Goal: Find specific page/section: Find specific page/section

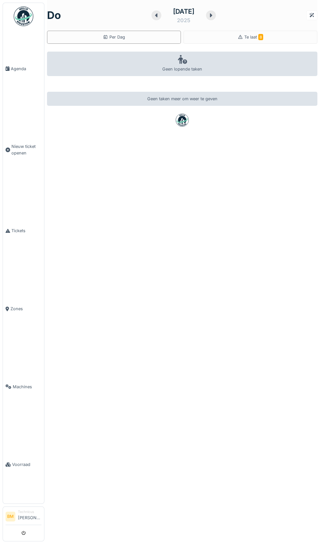
click at [22, 468] on span "Voorraad" at bounding box center [26, 464] width 29 height 6
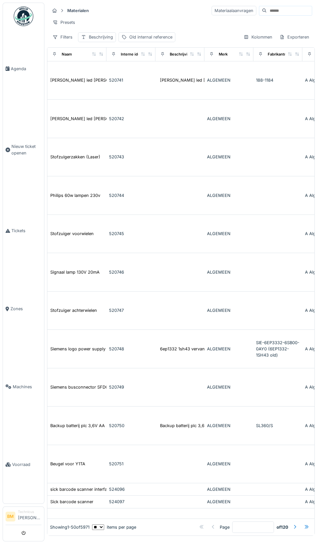
click at [281, 13] on input at bounding box center [289, 10] width 45 height 9
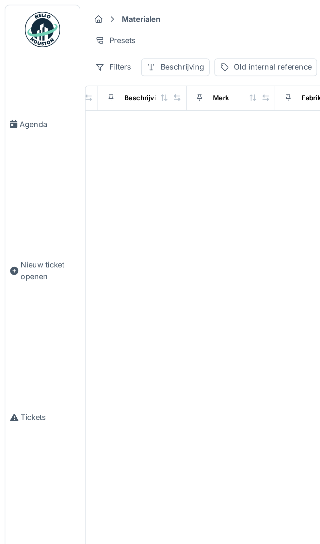
scroll to position [0, 184]
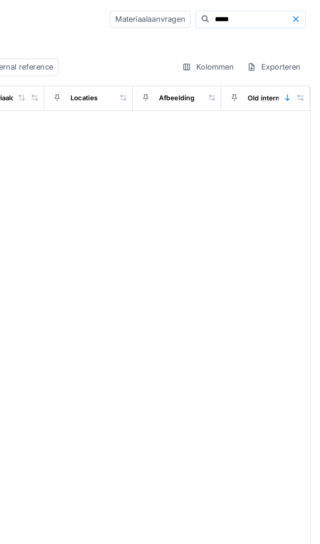
click at [273, 12] on input "*****" at bounding box center [281, 10] width 45 height 9
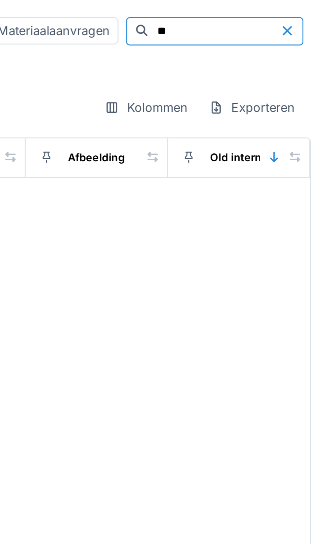
type input "*"
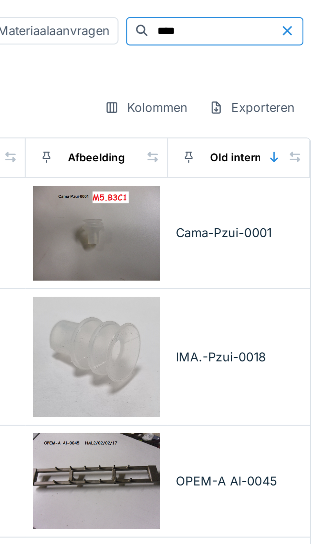
scroll to position [9, 184]
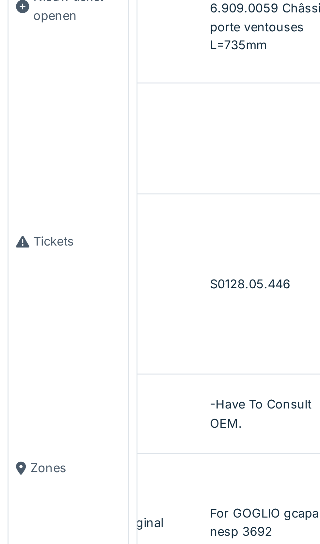
type input "****"
click at [21, 234] on span "Tickets" at bounding box center [26, 231] width 30 height 6
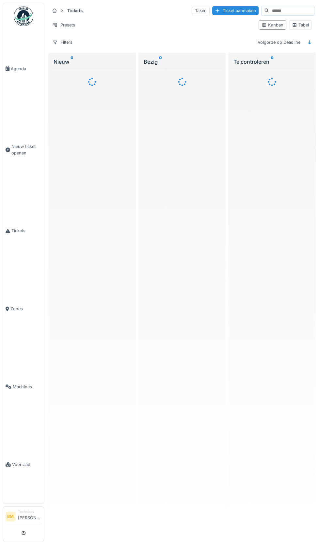
click at [283, 10] on input at bounding box center [291, 10] width 45 height 9
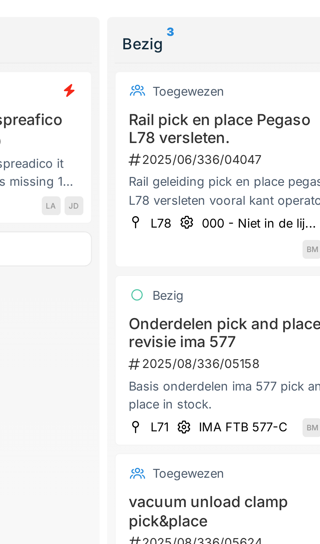
type input "****"
click at [163, 165] on h3 "Onderdelen pick and place revisie ima 577" at bounding box center [182, 161] width 76 height 12
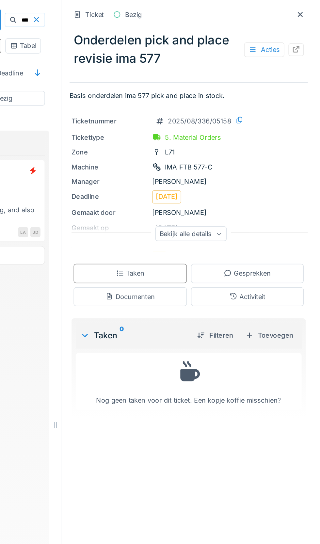
click at [255, 150] on icon at bounding box center [255, 149] width 4 height 3
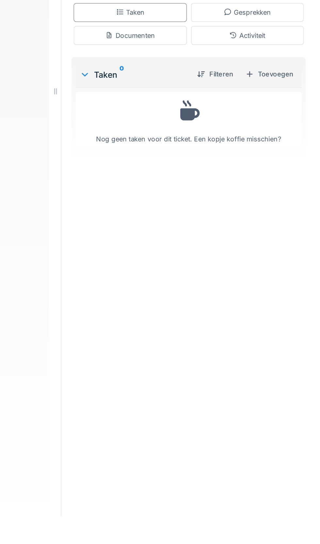
scroll to position [34, 0]
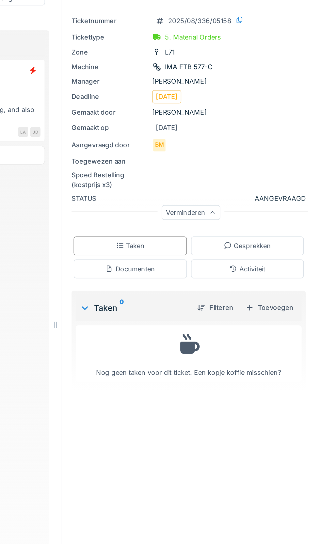
click at [217, 230] on div "Documenten" at bounding box center [198, 236] width 73 height 12
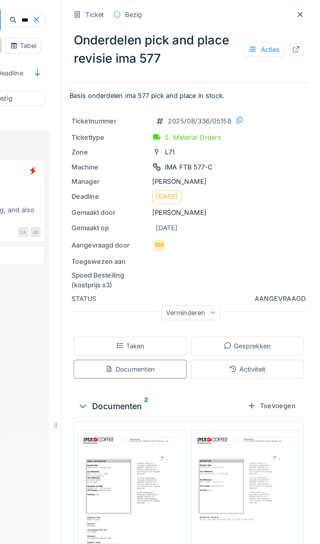
scroll to position [0, 0]
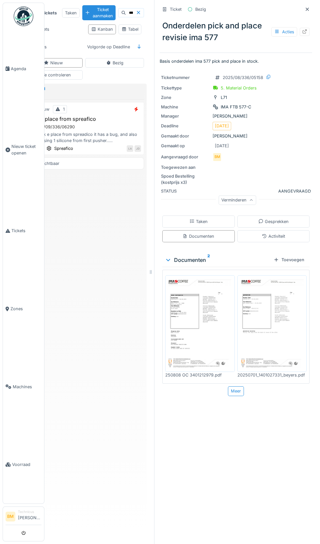
click at [310, 9] on icon at bounding box center [307, 9] width 5 height 4
